Goal: Information Seeking & Learning: Learn about a topic

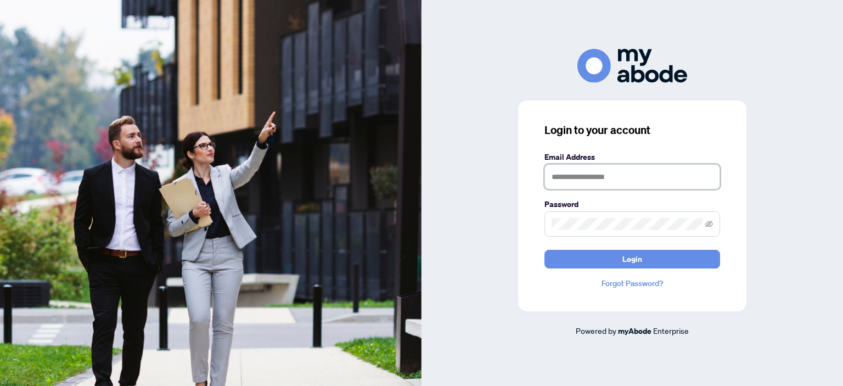
click at [570, 168] on input "text" at bounding box center [632, 176] width 176 height 25
type input "**********"
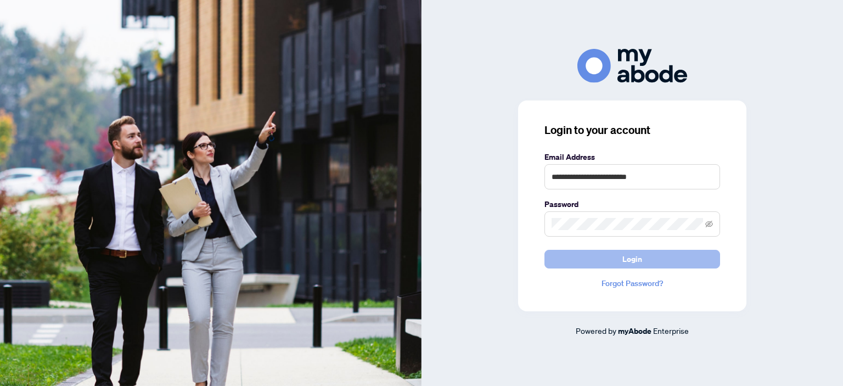
click at [637, 261] on span "Login" at bounding box center [632, 259] width 20 height 18
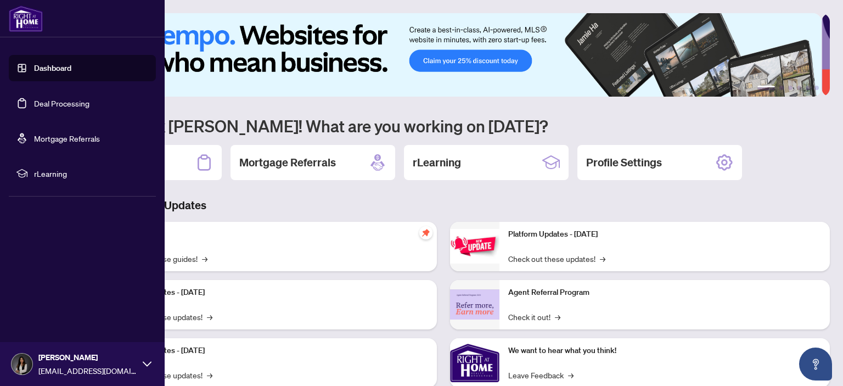
click at [54, 100] on link "Deal Processing" at bounding box center [61, 103] width 55 height 10
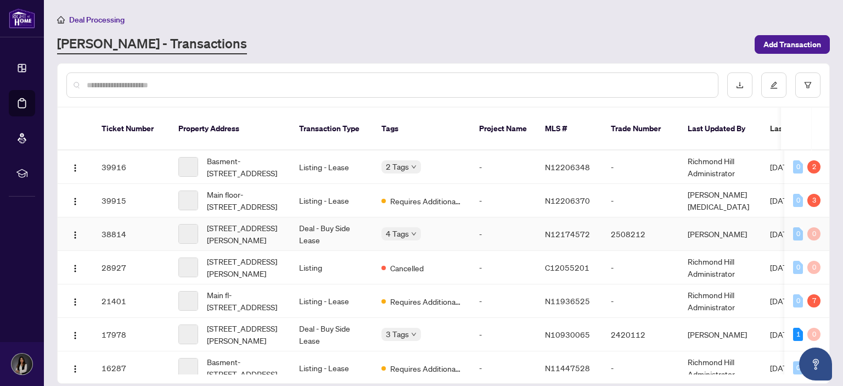
click at [348, 227] on td "Deal - Buy Side Lease" at bounding box center [331, 233] width 82 height 33
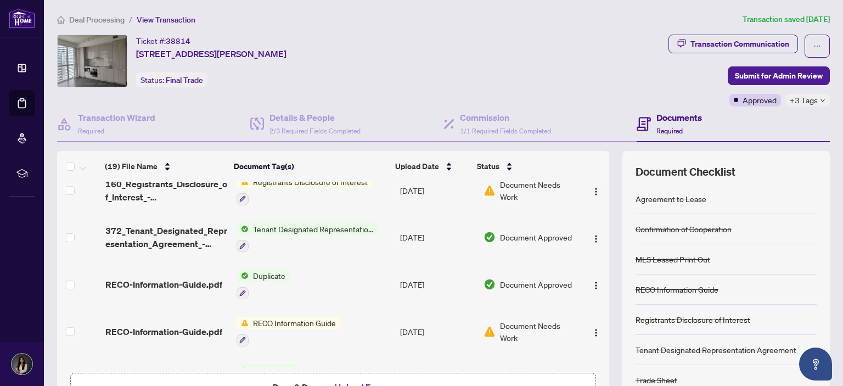
scroll to position [494, 0]
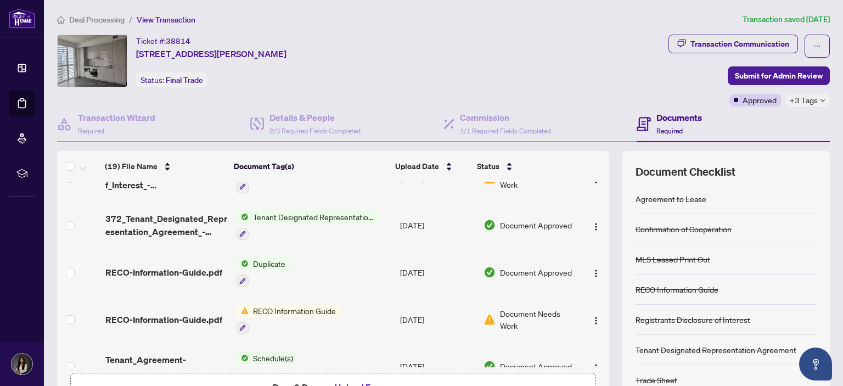
click at [285, 211] on span "Tenant Designated Representation Agreement" at bounding box center [313, 217] width 130 height 12
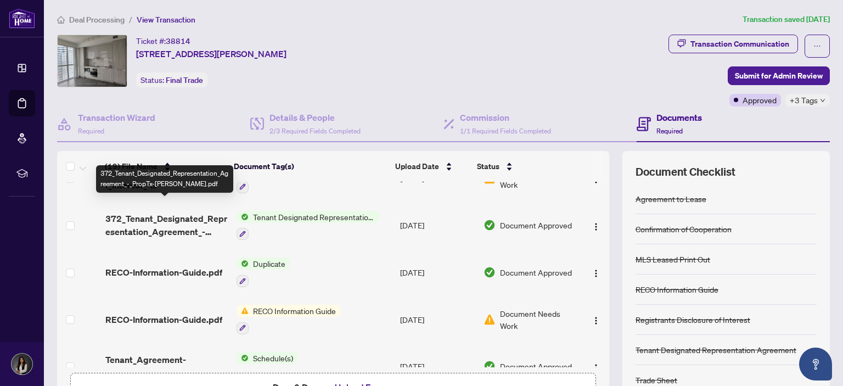
click at [144, 212] on span "372_Tenant_Designated_Representation_Agreement_-_PropTx-[PERSON_NAME].pdf" at bounding box center [166, 225] width 122 height 26
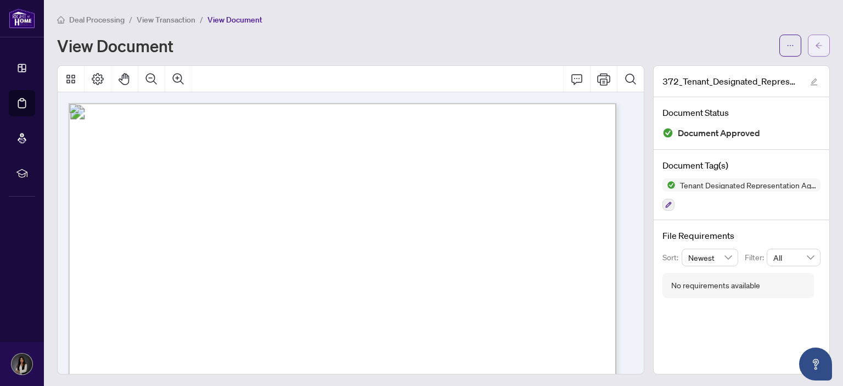
click at [815, 46] on icon "arrow-left" at bounding box center [819, 46] width 8 height 8
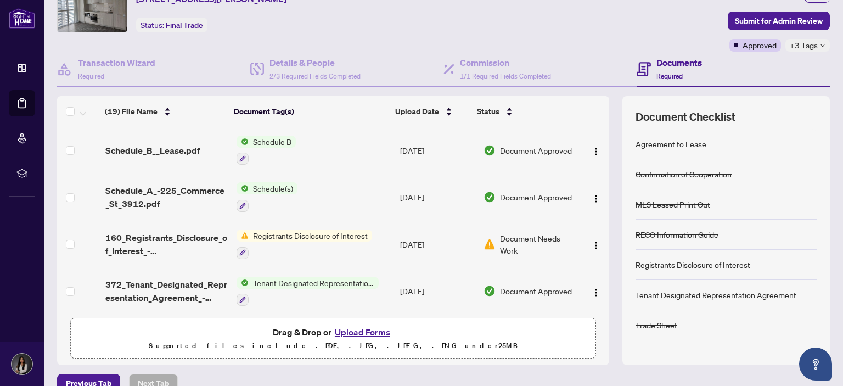
scroll to position [364, 0]
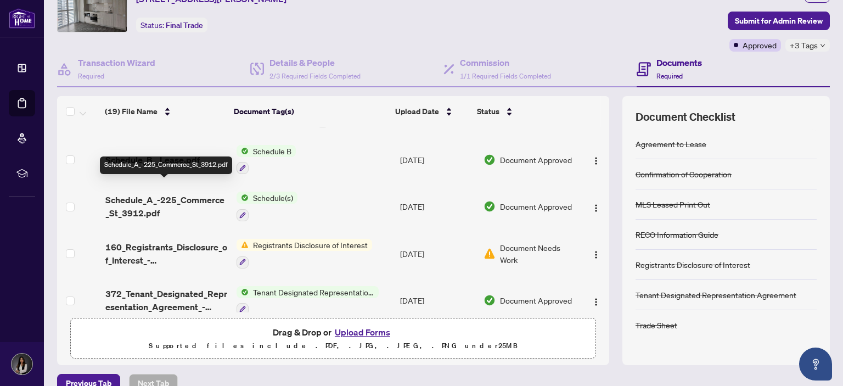
click at [189, 193] on span "Schedule_A_-225_Commerce_St_3912.pdf" at bounding box center [166, 206] width 122 height 26
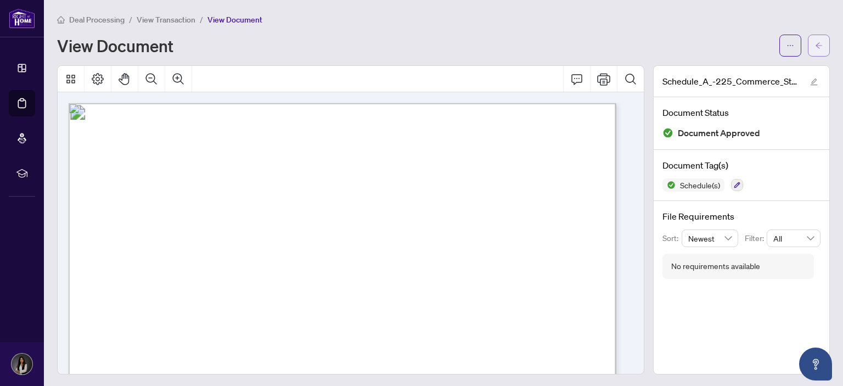
click at [815, 43] on icon "arrow-left" at bounding box center [819, 46] width 8 height 8
